Goal: Communication & Community: Answer question/provide support

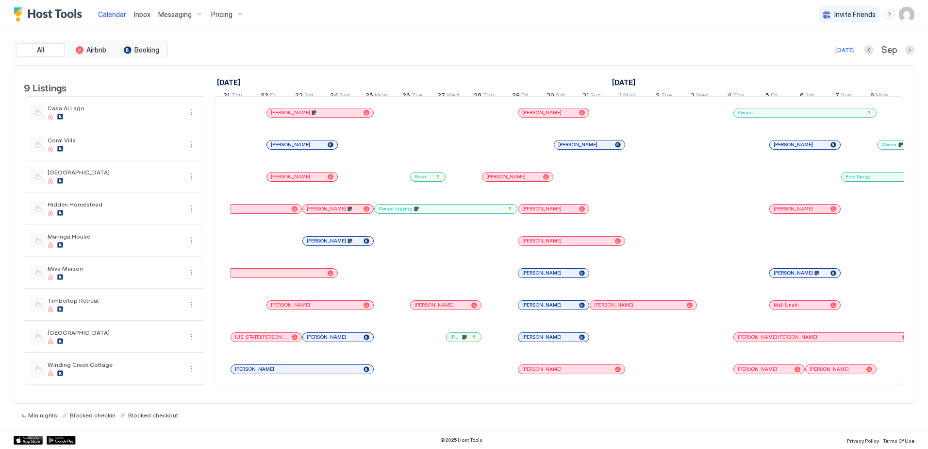
scroll to position [0, 539]
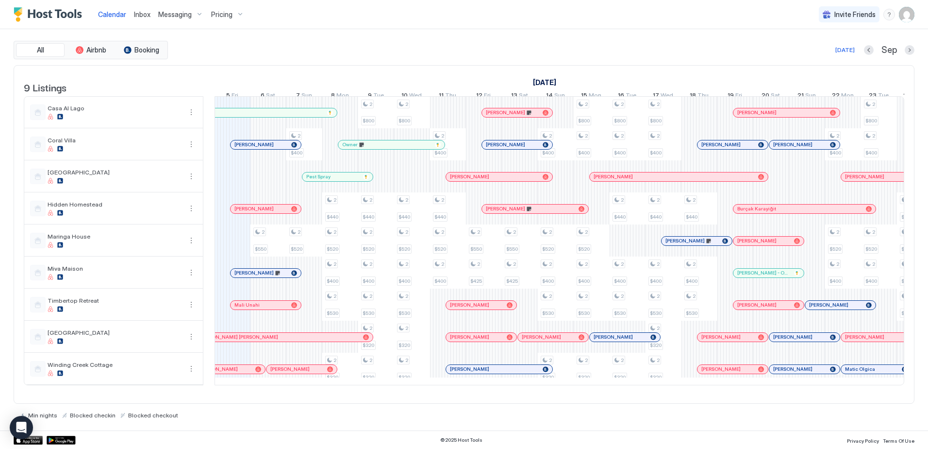
click at [141, 15] on span "Inbox" at bounding box center [142, 14] width 17 height 8
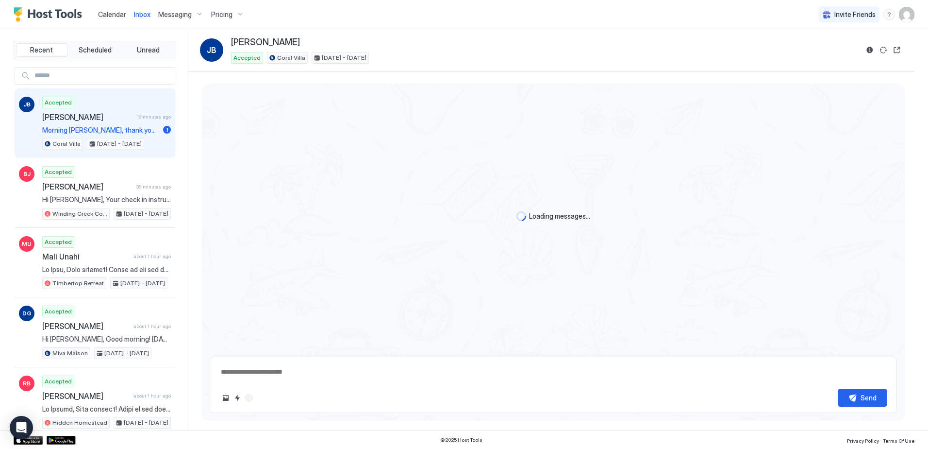
click at [121, 109] on div "Accepted [PERSON_NAME] 18 minutes ago Morning [PERSON_NAME], thank you!! We are…" at bounding box center [106, 123] width 129 height 53
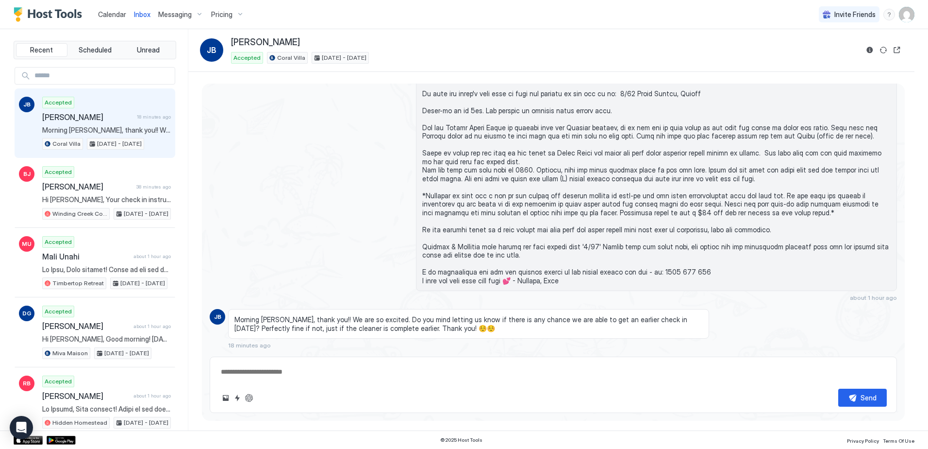
scroll to position [659, 0]
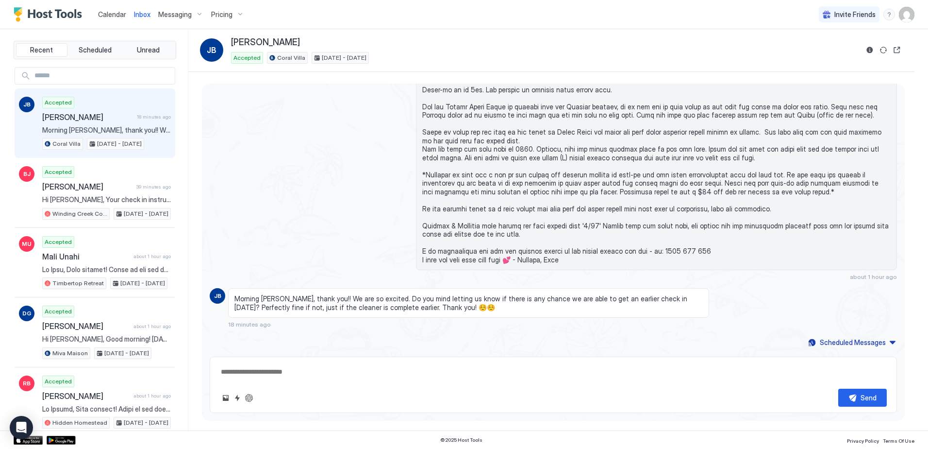
click at [104, 16] on span "Calendar" at bounding box center [112, 14] width 28 height 8
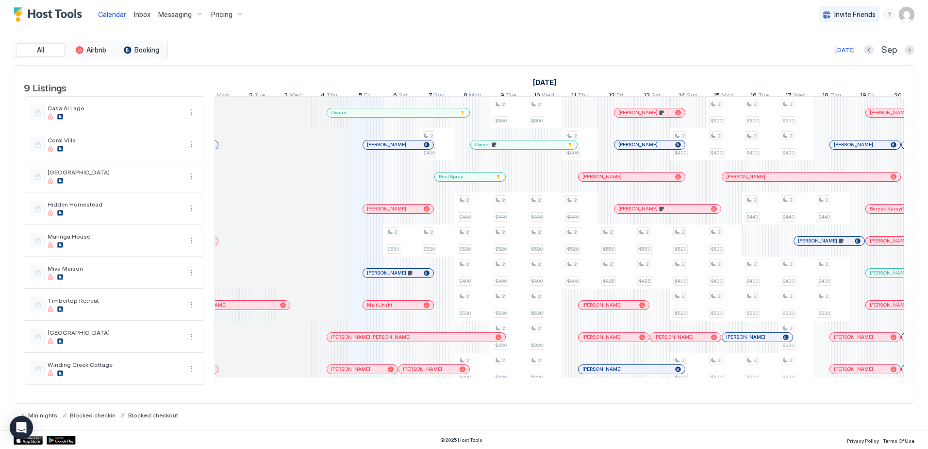
scroll to position [0, 410]
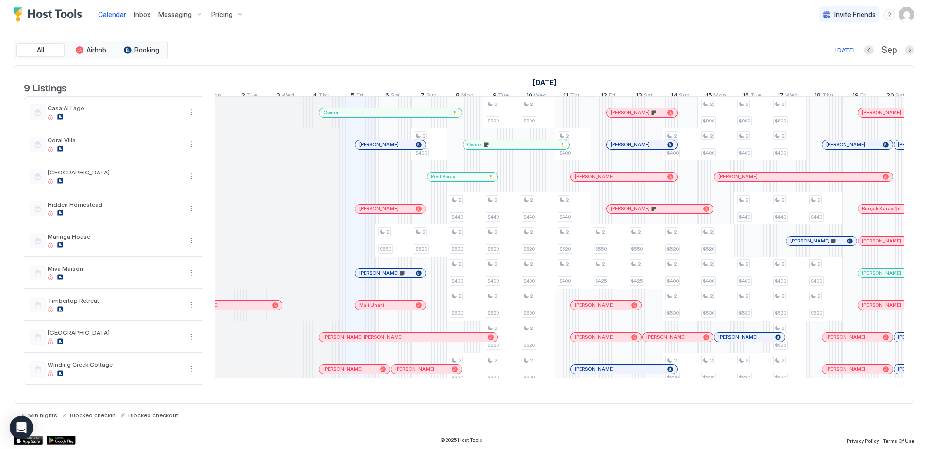
click at [140, 13] on span "Inbox" at bounding box center [142, 14] width 17 height 8
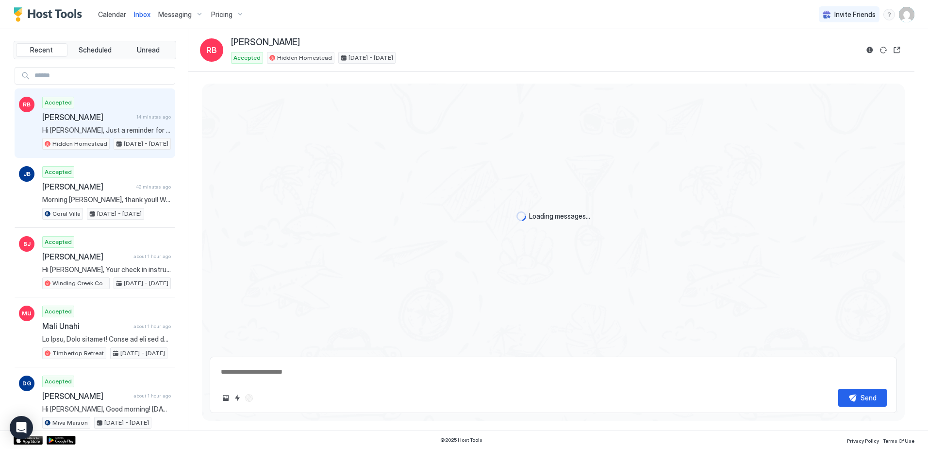
scroll to position [394, 0]
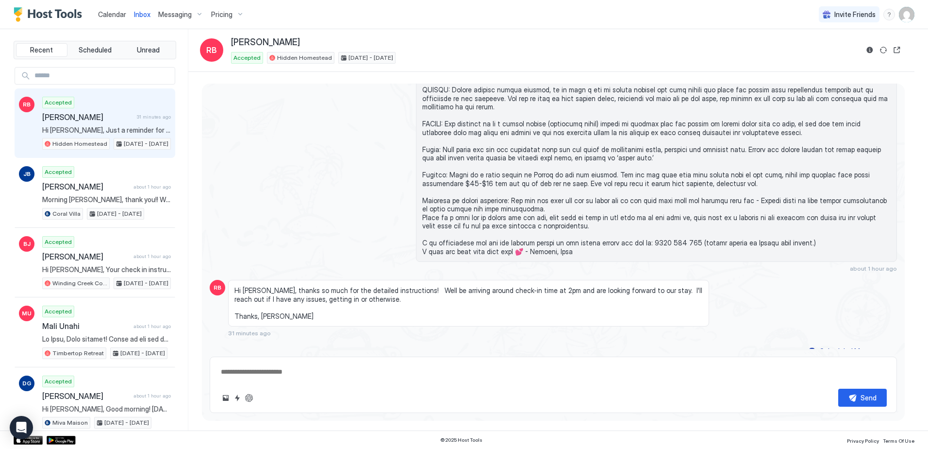
type textarea "*"
